Goal: Information Seeking & Learning: Learn about a topic

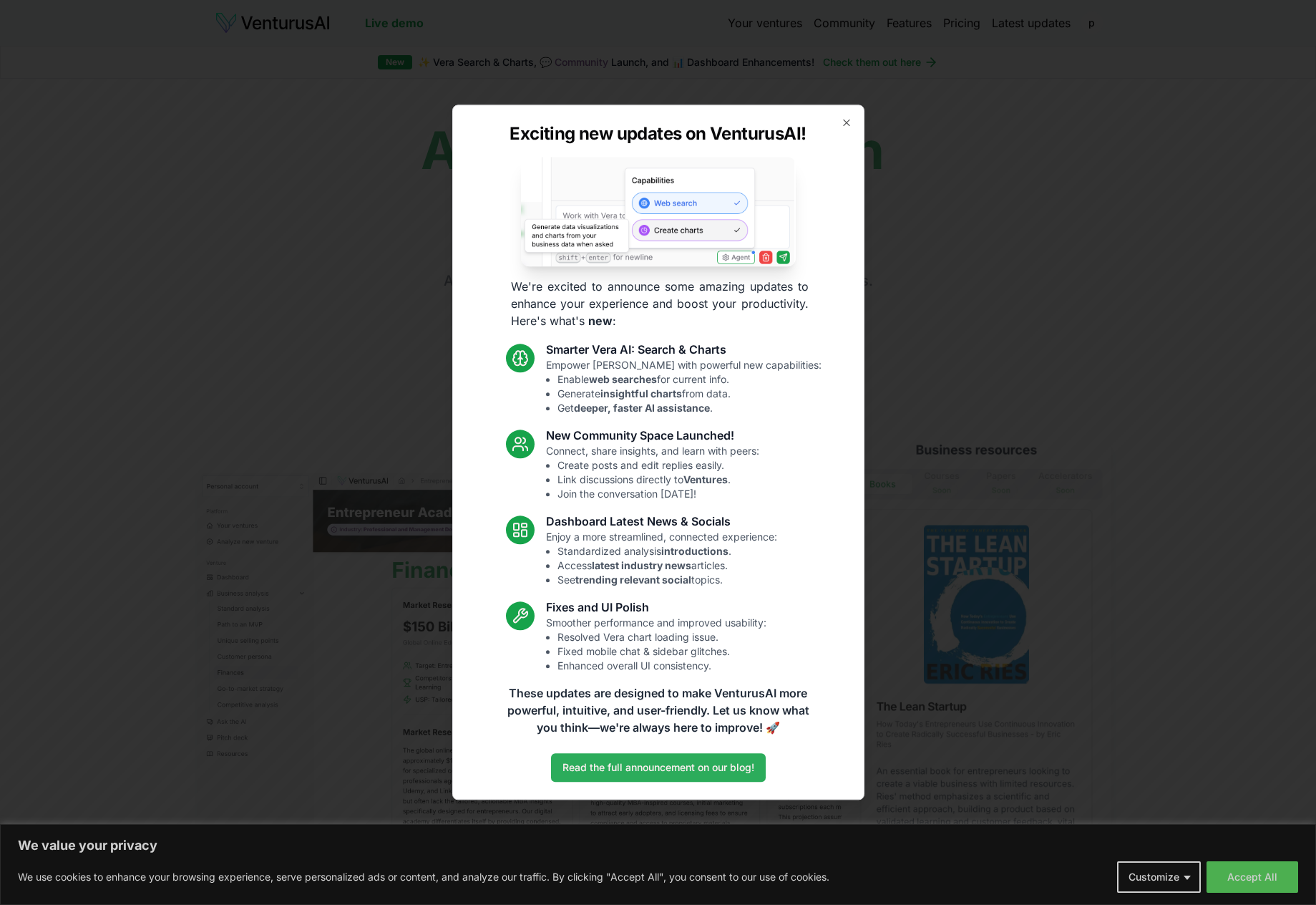
click at [653, 772] on link "Read the full announcement on our blog!" at bounding box center [659, 768] width 215 height 28
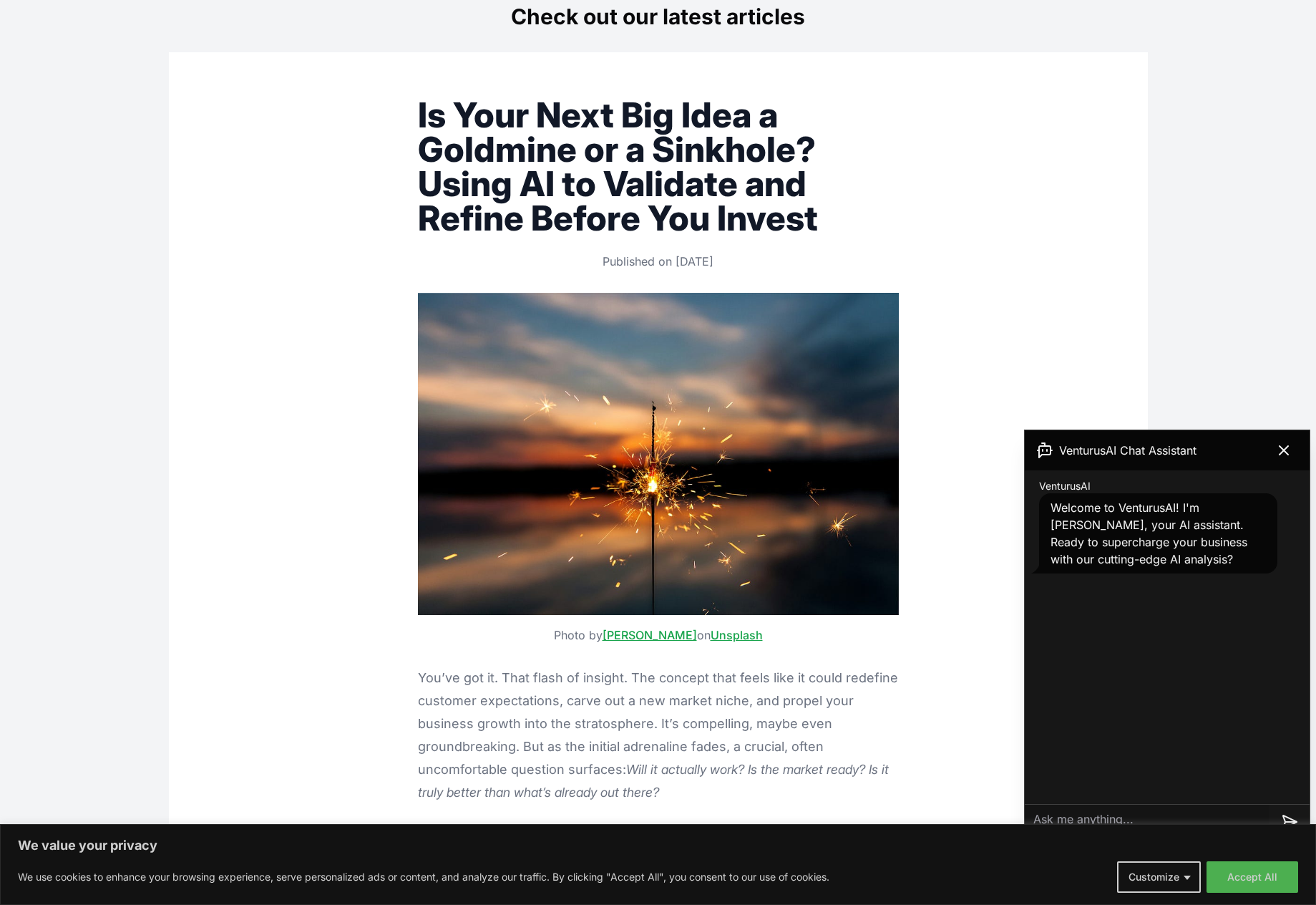
scroll to position [287, 0]
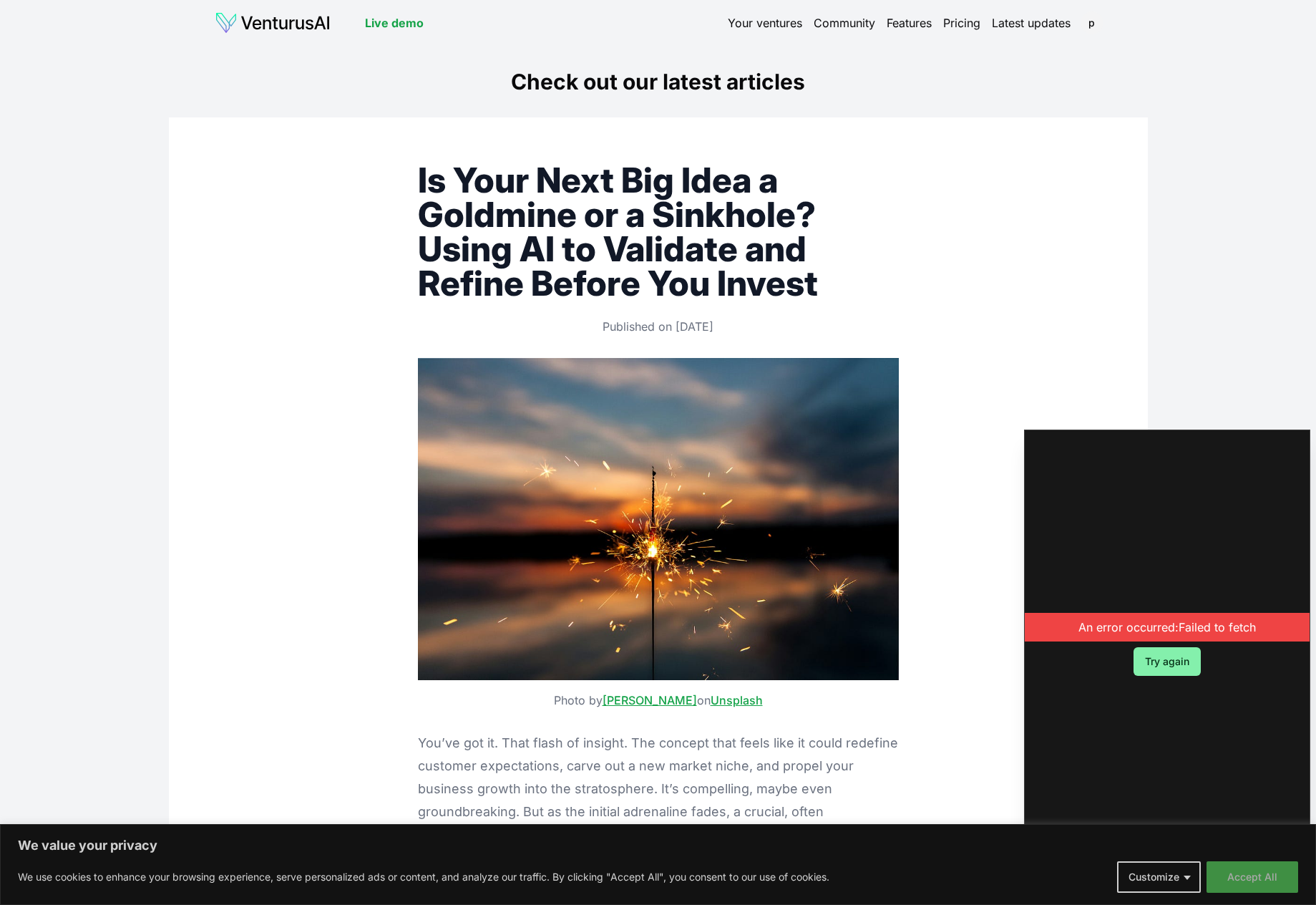
click at [1226, 876] on button "Accept All" at bounding box center [1252, 877] width 92 height 32
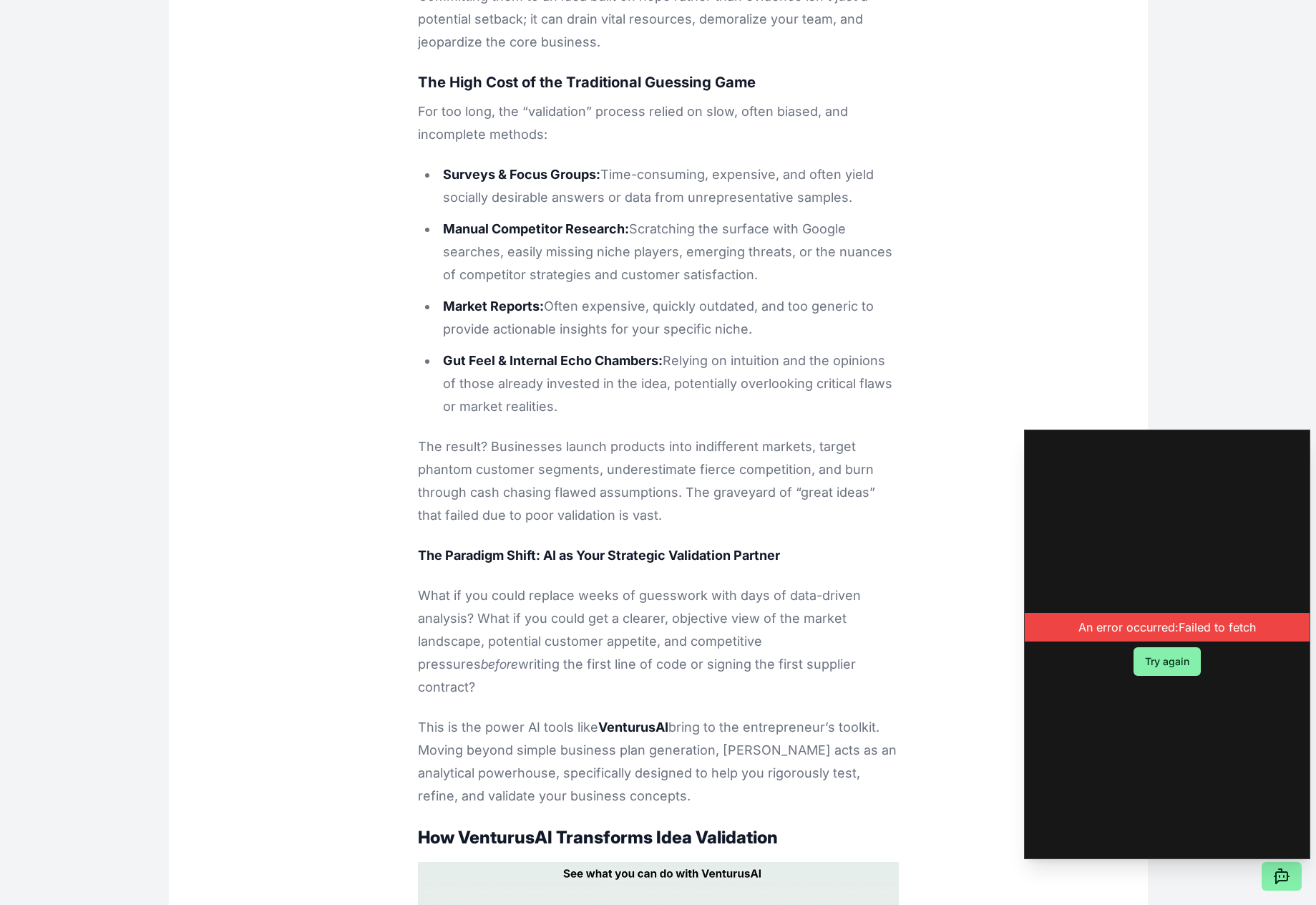
scroll to position [1217, 0]
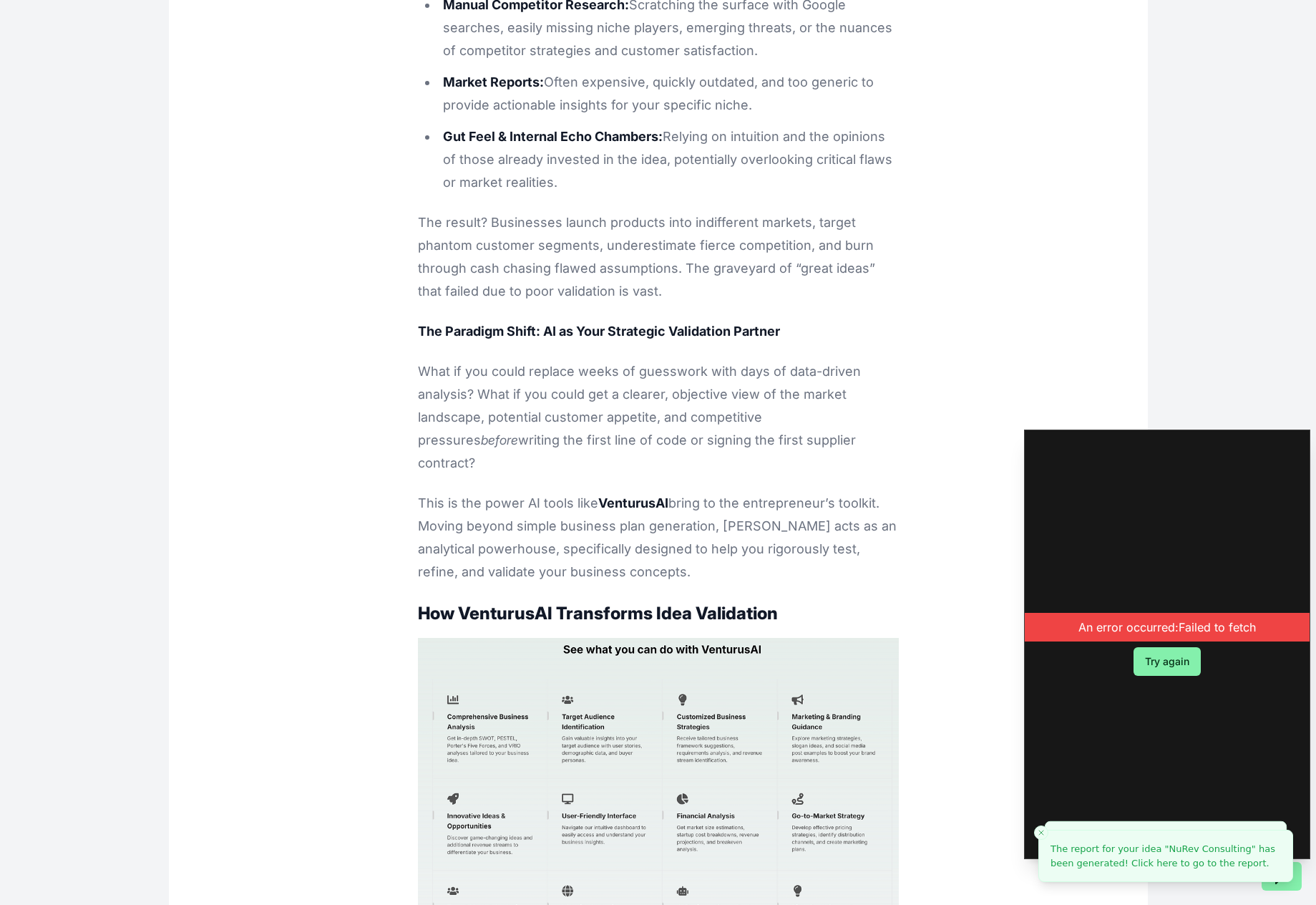
click at [866, 381] on p "What if you could replace weeks of guesswork with days of data-driven analysis?…" at bounding box center [658, 418] width 481 height 115
